Goal: Find specific page/section: Find specific page/section

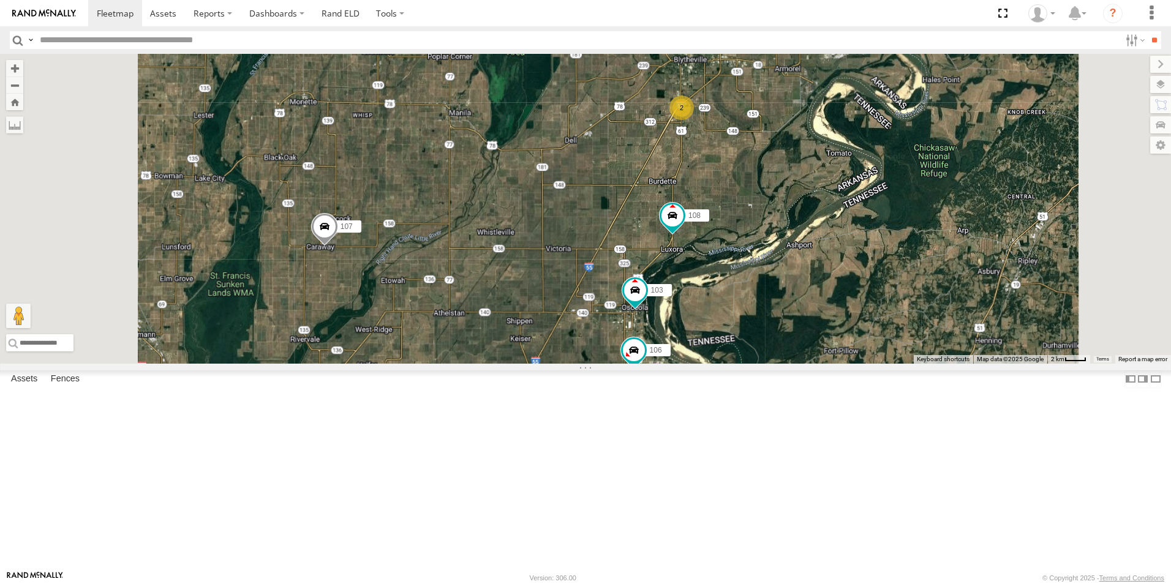
click at [0, 0] on span at bounding box center [0, 0] width 0 height 0
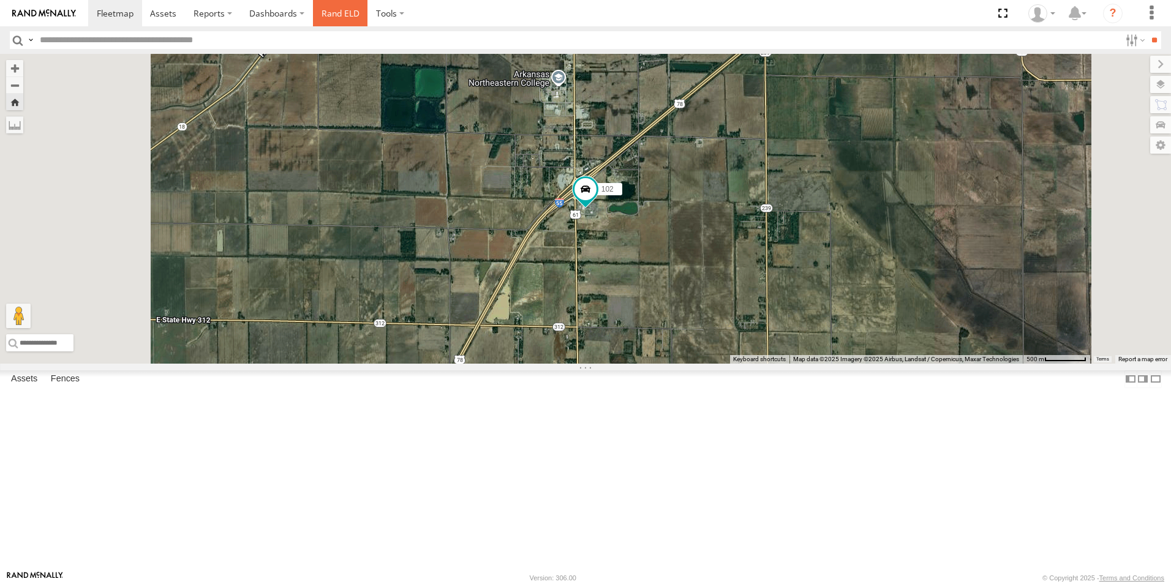
click at [336, 10] on link "Rand ELD" at bounding box center [340, 13] width 55 height 26
click at [0, 0] on span at bounding box center [0, 0] width 0 height 0
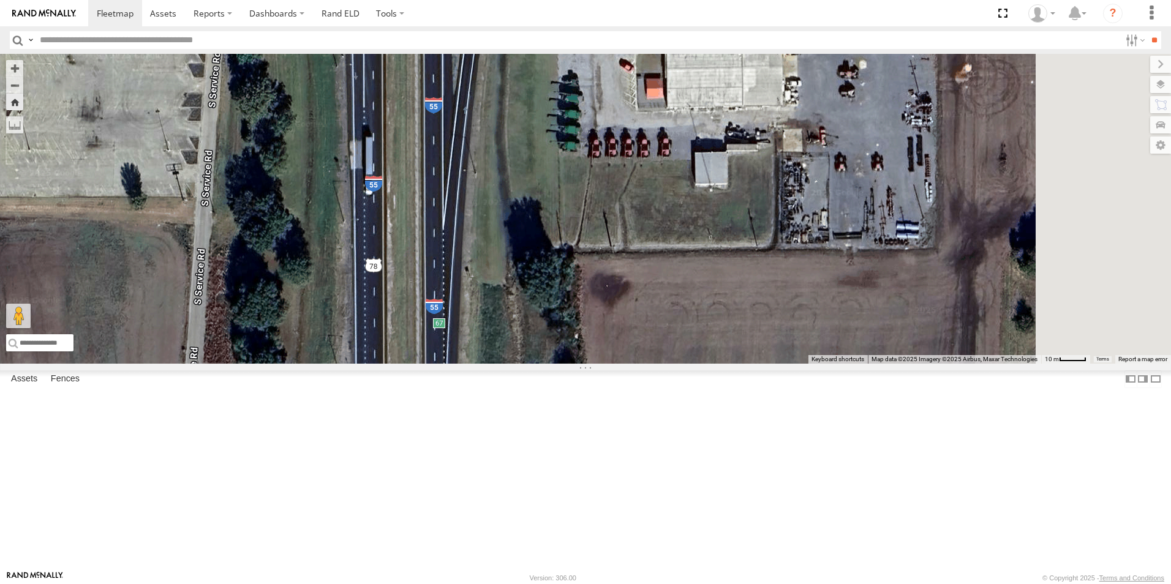
drag, startPoint x: 750, startPoint y: 334, endPoint x: 528, endPoint y: 582, distance: 332.6
click at [528, 582] on body at bounding box center [585, 292] width 1171 height 584
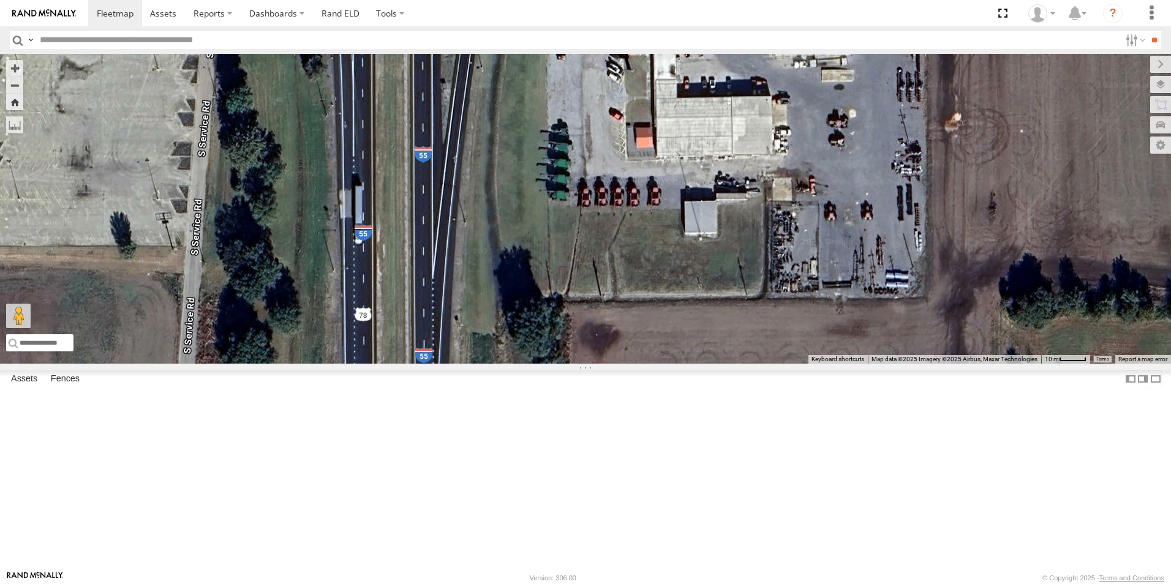
drag, startPoint x: 658, startPoint y: 437, endPoint x: 652, endPoint y: 483, distance: 46.4
click at [652, 364] on div "111" at bounding box center [585, 209] width 1171 height 310
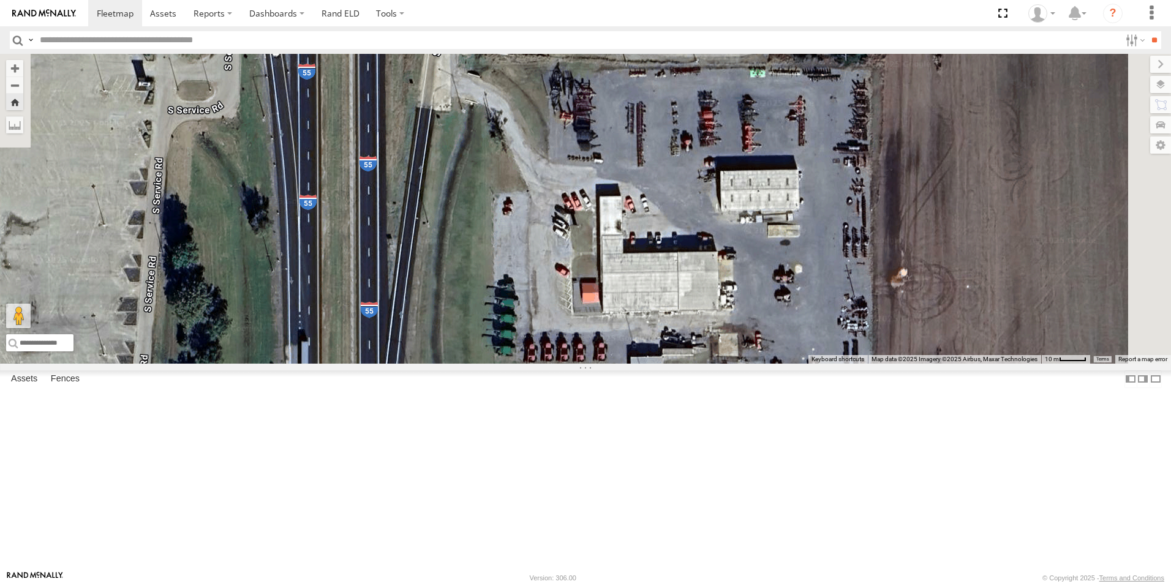
drag, startPoint x: 625, startPoint y: 358, endPoint x: 613, endPoint y: 456, distance: 98.7
click at [576, 364] on div "111" at bounding box center [585, 209] width 1171 height 310
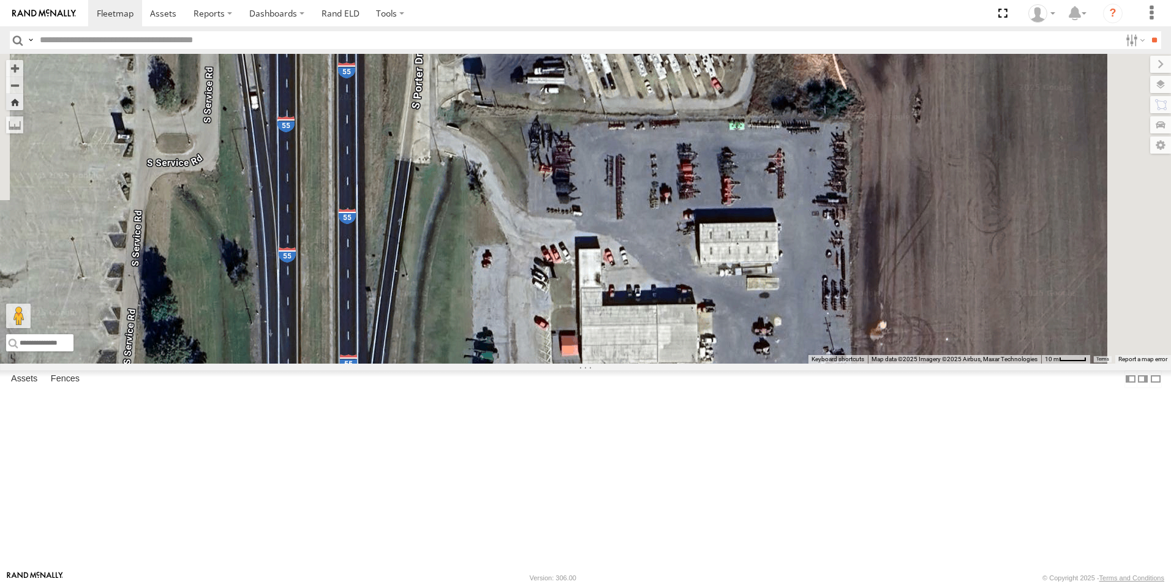
drag, startPoint x: 596, startPoint y: 449, endPoint x: 608, endPoint y: 593, distance: 144.4
click at [608, 584] on html at bounding box center [585, 292] width 1171 height 584
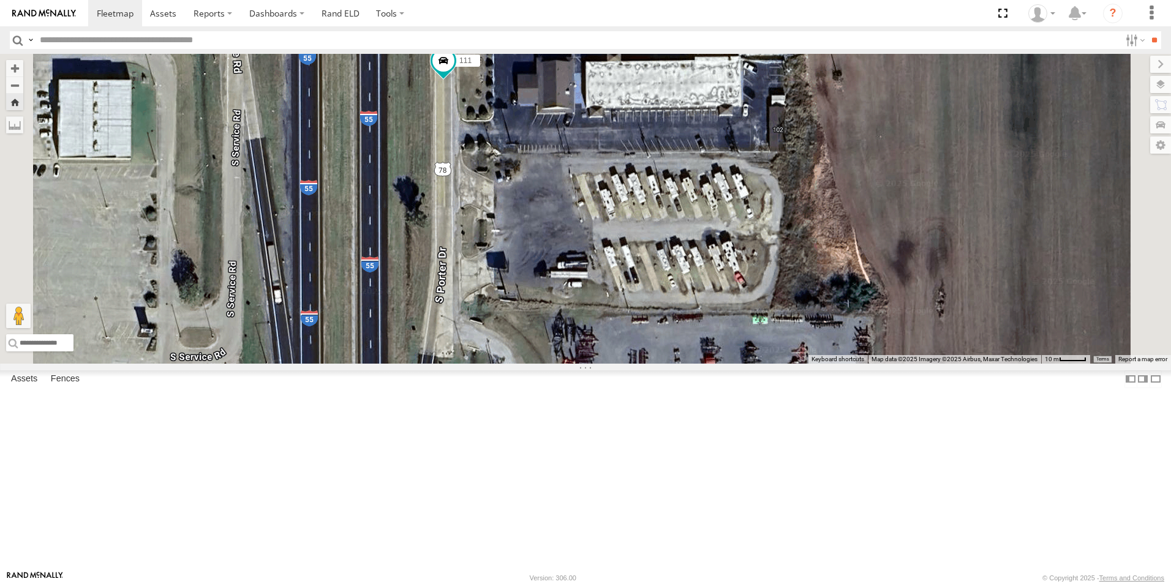
click at [617, 364] on div "111" at bounding box center [585, 209] width 1171 height 310
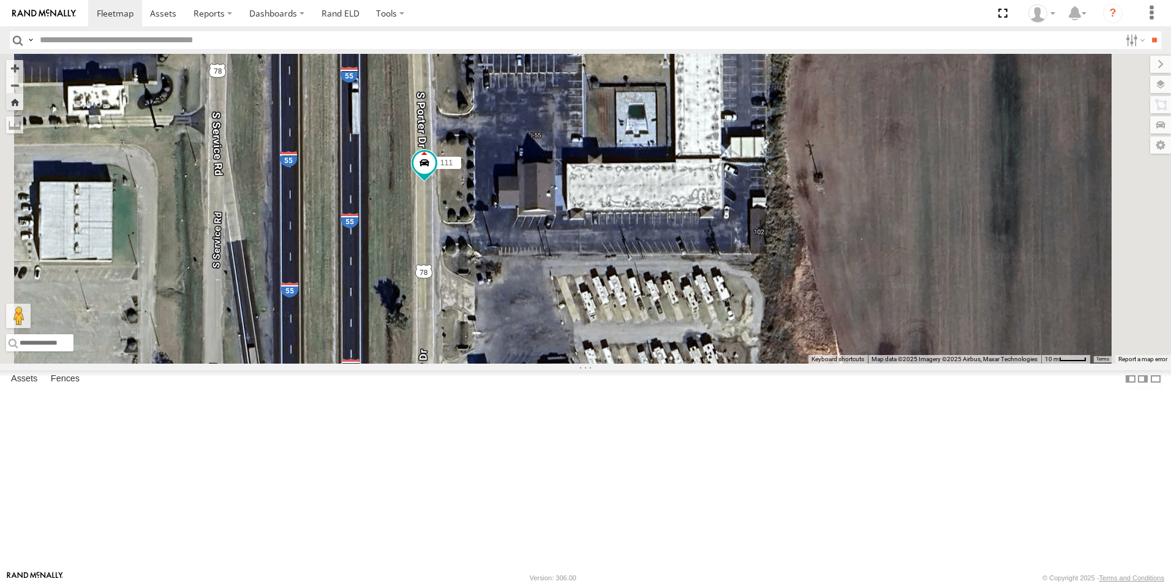
drag, startPoint x: 614, startPoint y: 506, endPoint x: 599, endPoint y: 604, distance: 99.2
click at [599, 584] on html at bounding box center [585, 292] width 1171 height 584
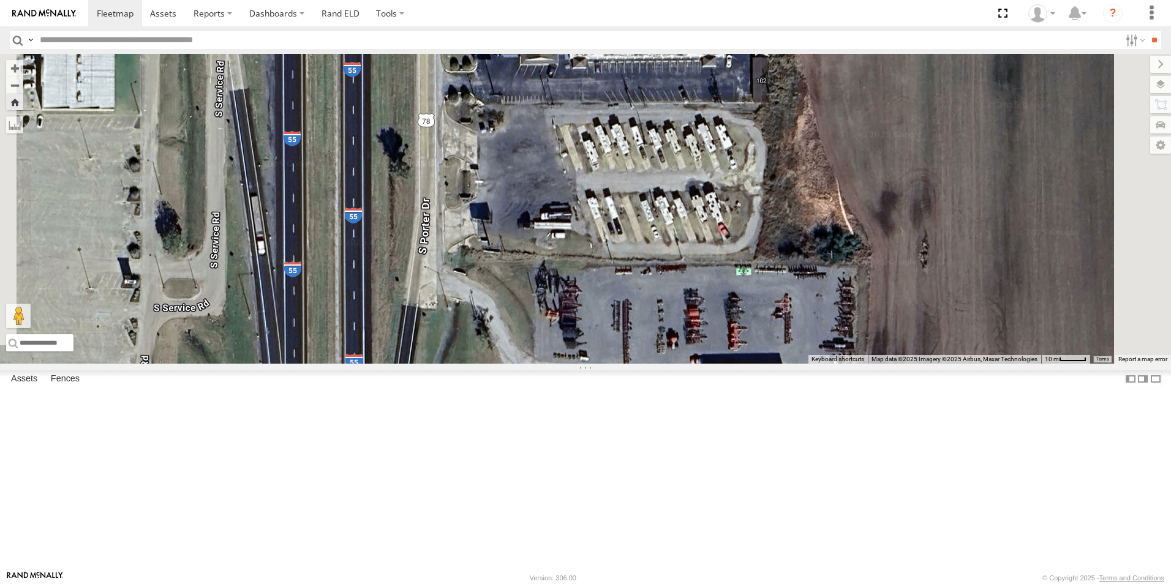
drag, startPoint x: 581, startPoint y: 463, endPoint x: 582, endPoint y: 317, distance: 146.4
click at [582, 309] on div "111" at bounding box center [585, 209] width 1171 height 310
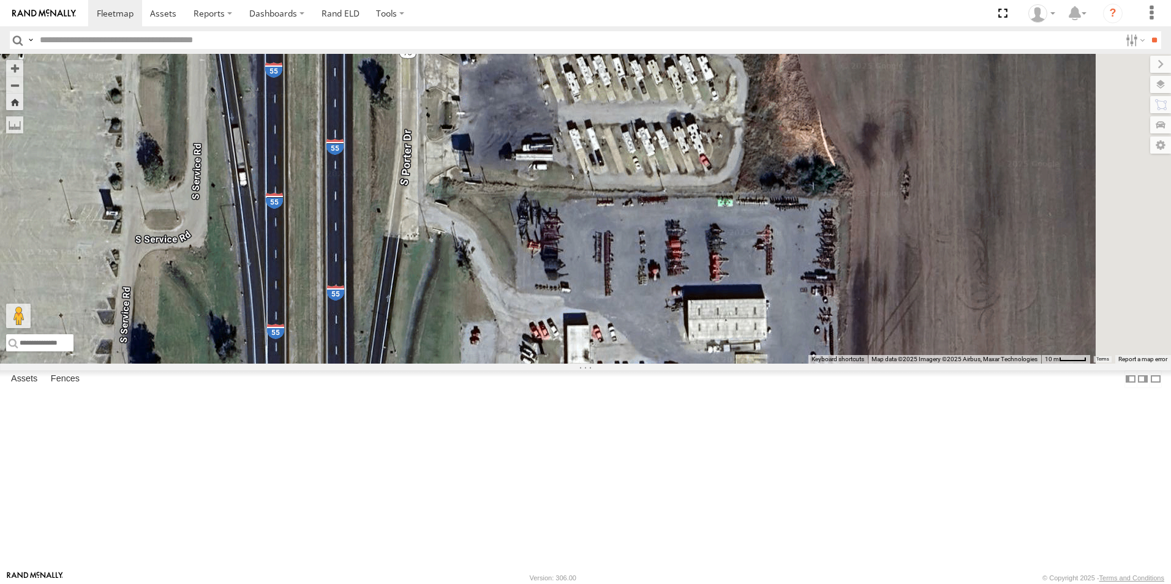
drag, startPoint x: 592, startPoint y: 390, endPoint x: 578, endPoint y: 334, distance: 57.5
click at [577, 327] on div "111" at bounding box center [585, 209] width 1171 height 310
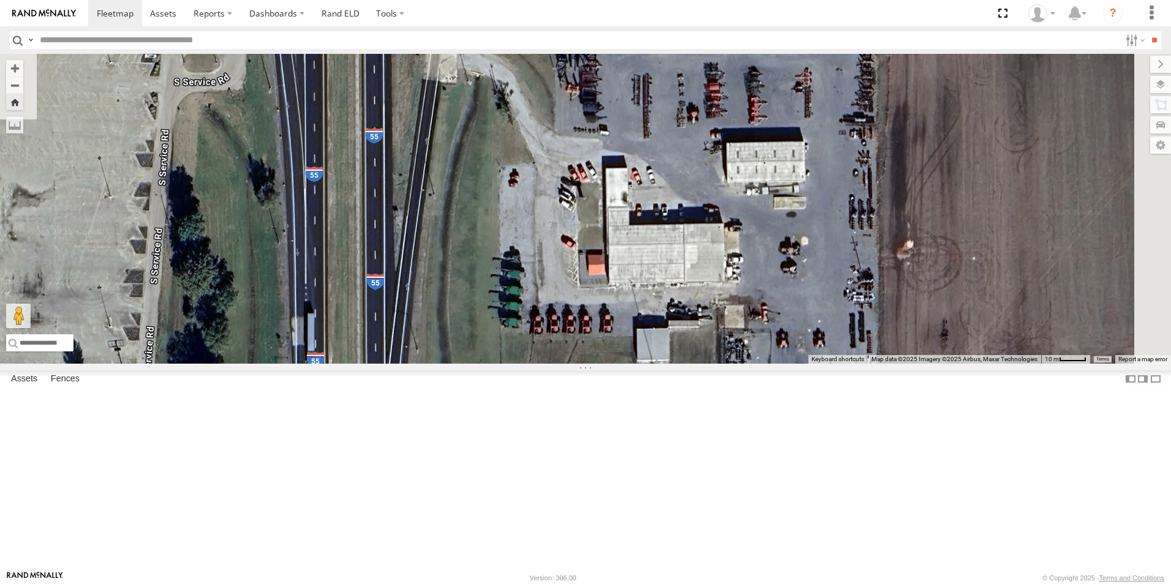
drag, startPoint x: 581, startPoint y: 435, endPoint x: 628, endPoint y: 320, distance: 125.0
click at [628, 320] on div "111" at bounding box center [585, 209] width 1171 height 310
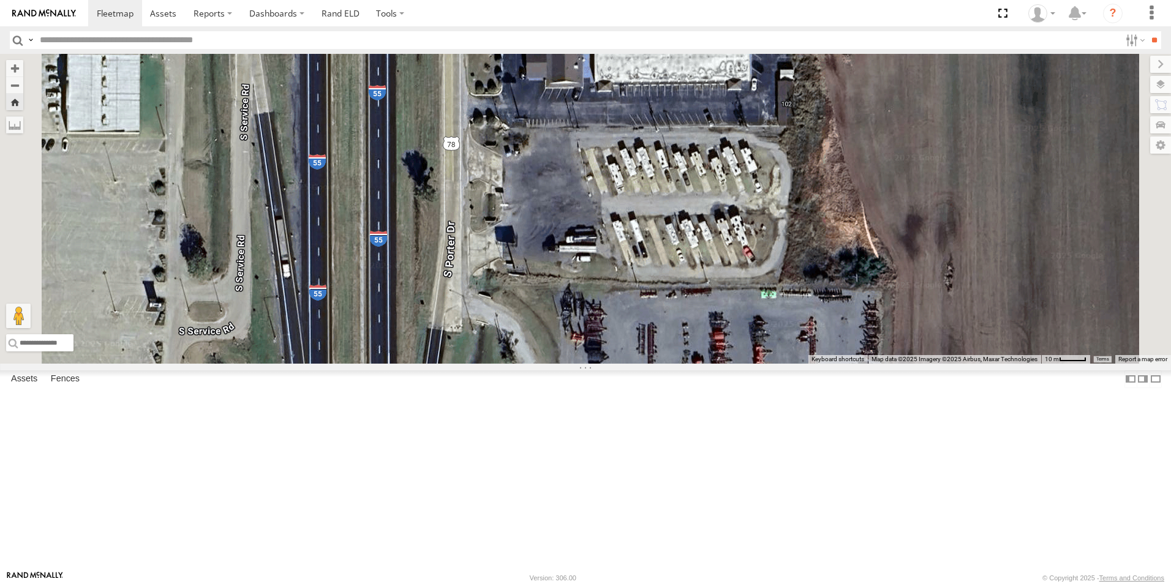
drag, startPoint x: 586, startPoint y: 379, endPoint x: 595, endPoint y: 615, distance: 236.5
click at [595, 584] on html at bounding box center [585, 292] width 1171 height 584
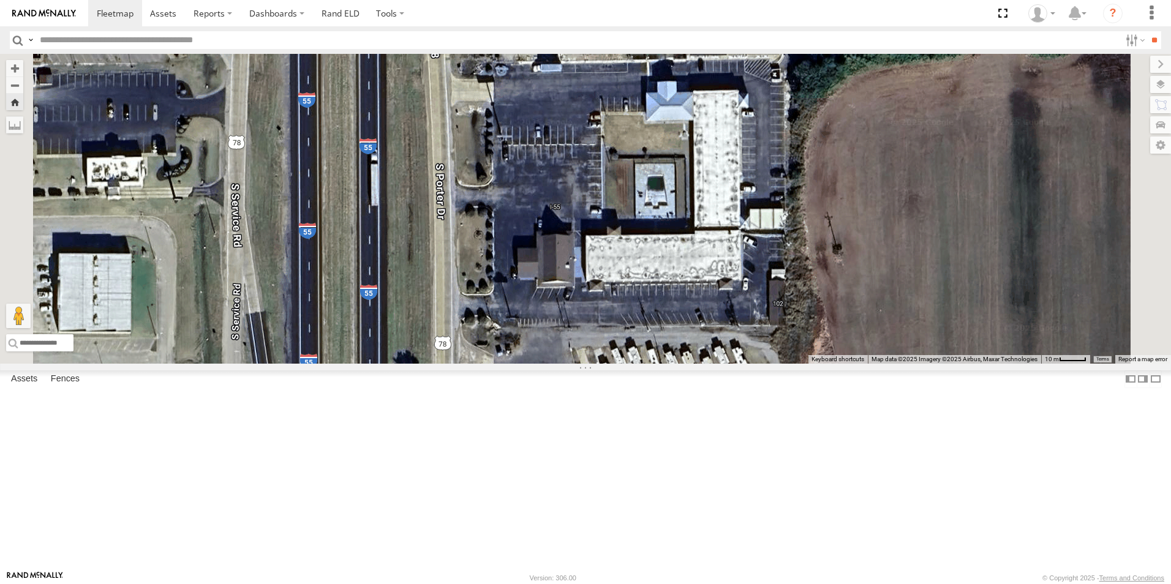
drag, startPoint x: 614, startPoint y: 457, endPoint x: 606, endPoint y: 615, distance: 158.2
click at [606, 584] on html at bounding box center [585, 292] width 1171 height 584
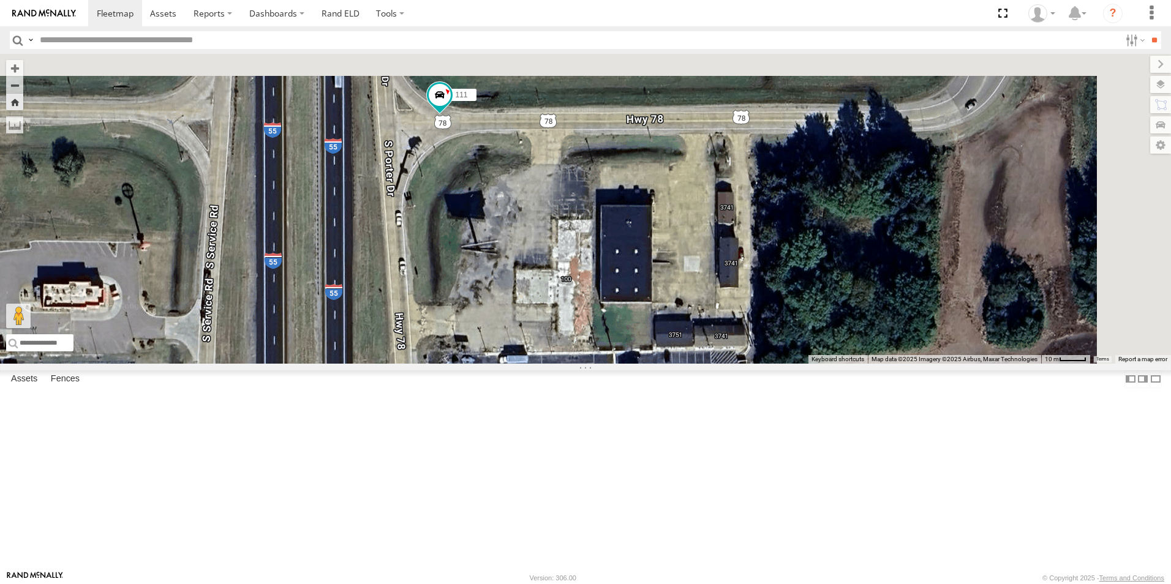
drag, startPoint x: 635, startPoint y: 318, endPoint x: 594, endPoint y: 566, distance: 252.0
click at [596, 584] on html at bounding box center [585, 292] width 1171 height 584
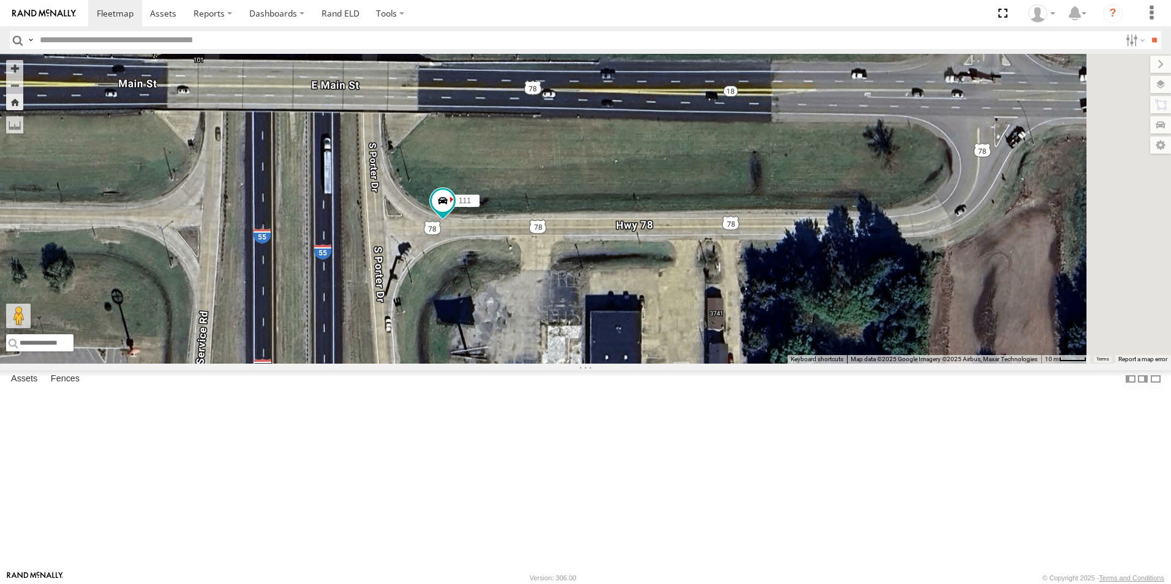
drag, startPoint x: 637, startPoint y: 468, endPoint x: 598, endPoint y: 487, distance: 43.0
click at [598, 364] on div "111" at bounding box center [585, 209] width 1171 height 310
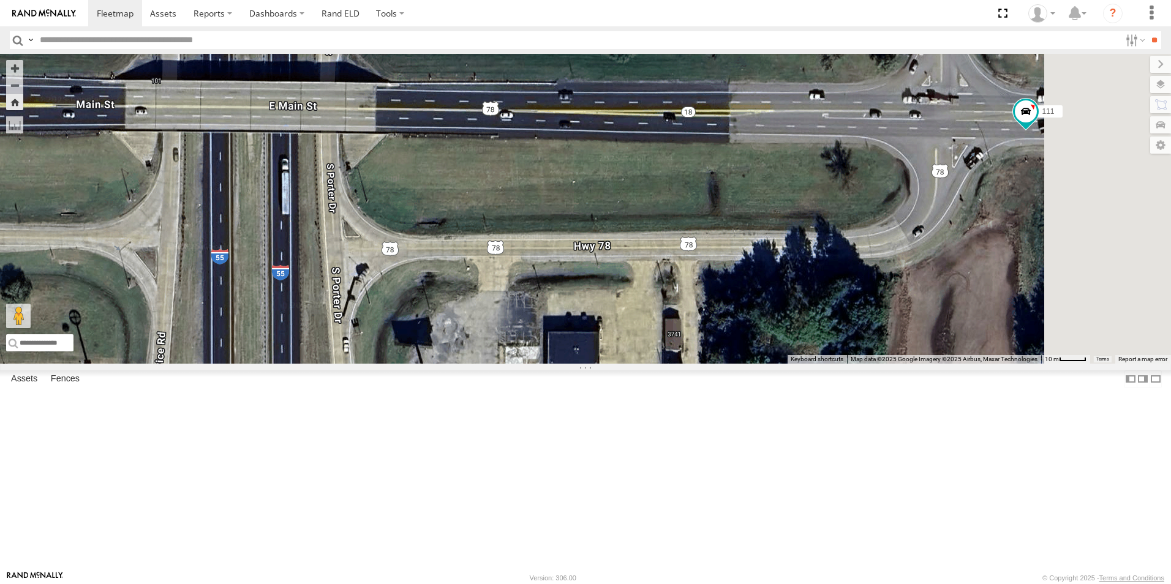
click at [0, 0] on span at bounding box center [0, 0] width 0 height 0
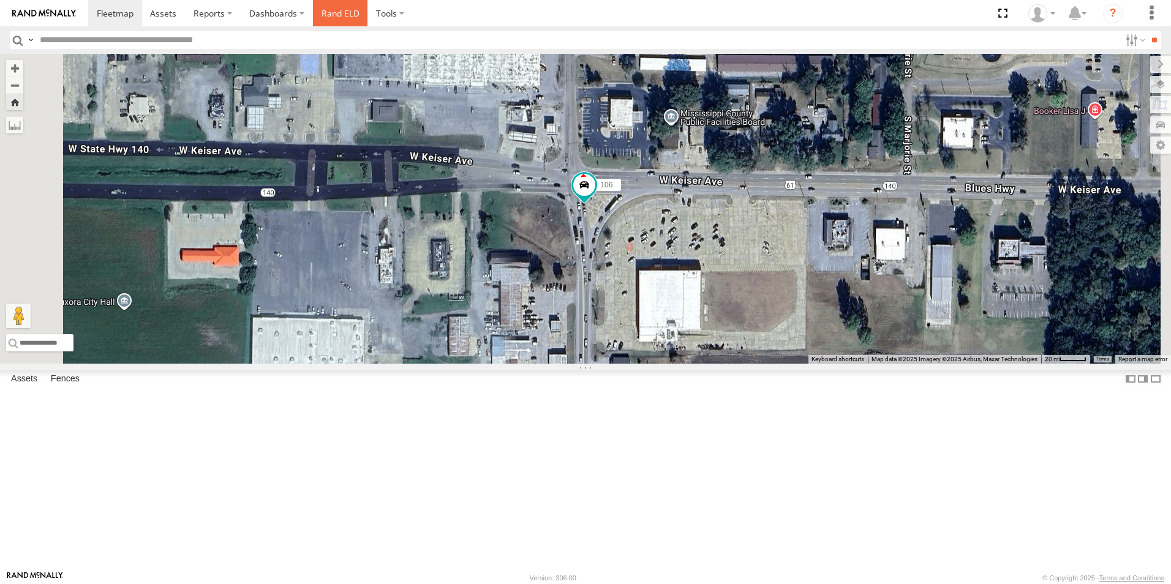
click at [343, 13] on link "Rand ELD" at bounding box center [340, 13] width 55 height 26
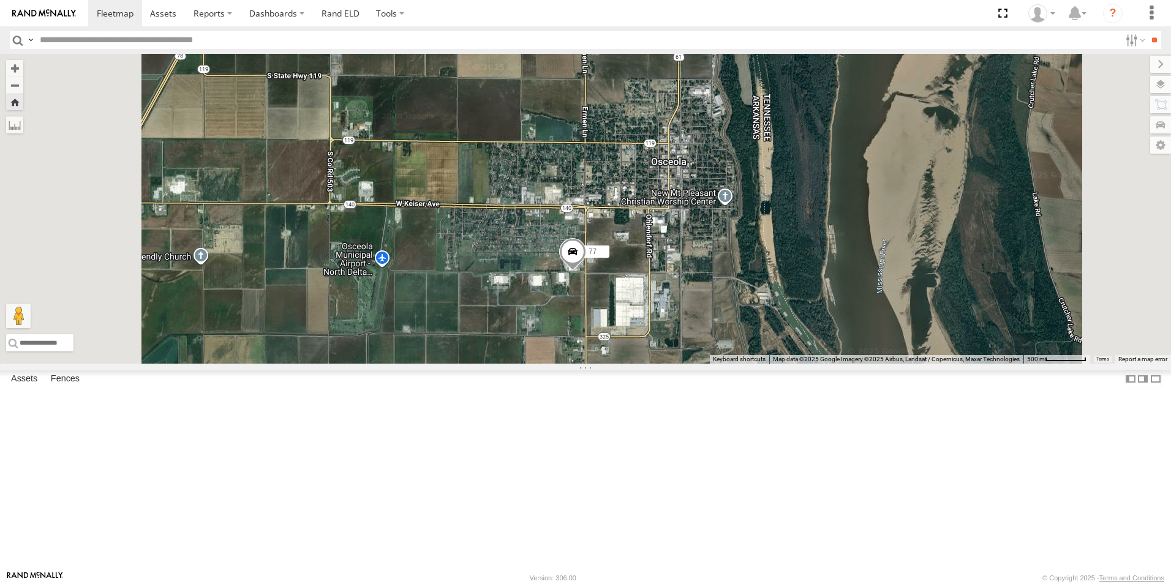
click at [0, 0] on span at bounding box center [0, 0] width 0 height 0
